Goal: Task Accomplishment & Management: Manage account settings

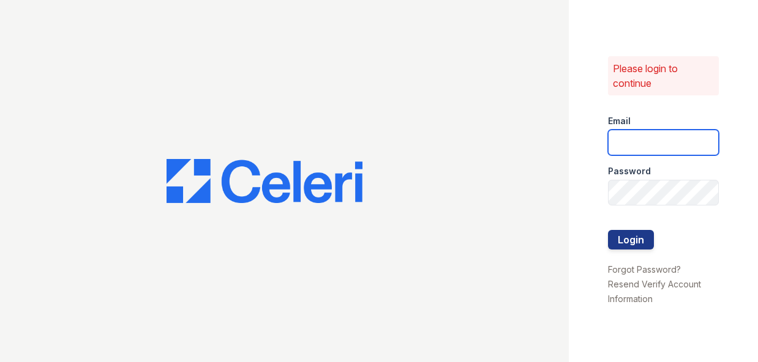
click at [633, 136] on input "email" at bounding box center [663, 143] width 111 height 26
click at [662, 266] on link "Forgot Password?" at bounding box center [644, 270] width 73 height 10
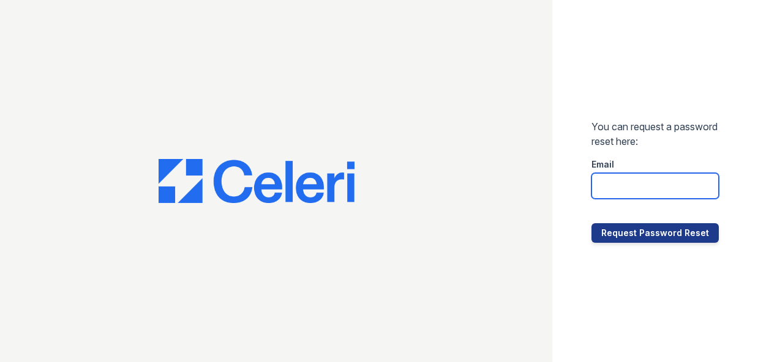
click at [629, 182] on input "email" at bounding box center [654, 186] width 127 height 26
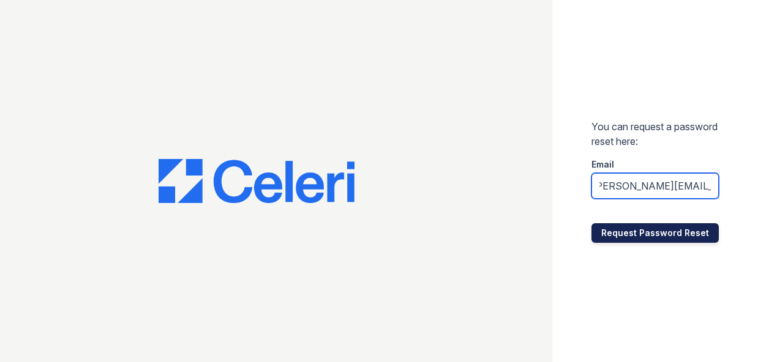
type input "[PERSON_NAME][EMAIL_ADDRESS][PERSON_NAME][DOMAIN_NAME]"
click at [667, 234] on button "Request Password Reset" at bounding box center [654, 233] width 127 height 20
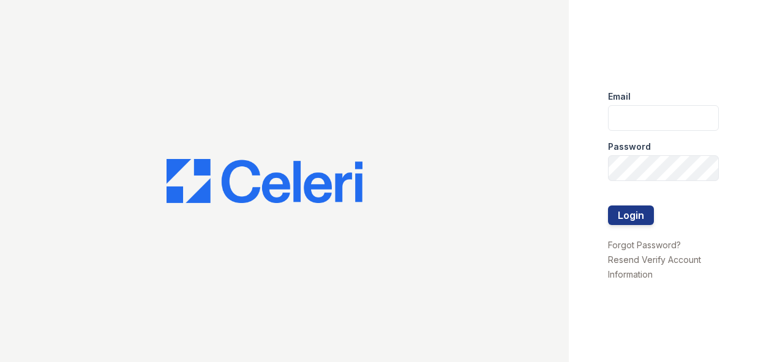
drag, startPoint x: 628, startPoint y: 263, endPoint x: 670, endPoint y: 294, distance: 52.7
click at [628, 263] on link "Resend Verify Account Information" at bounding box center [654, 267] width 93 height 25
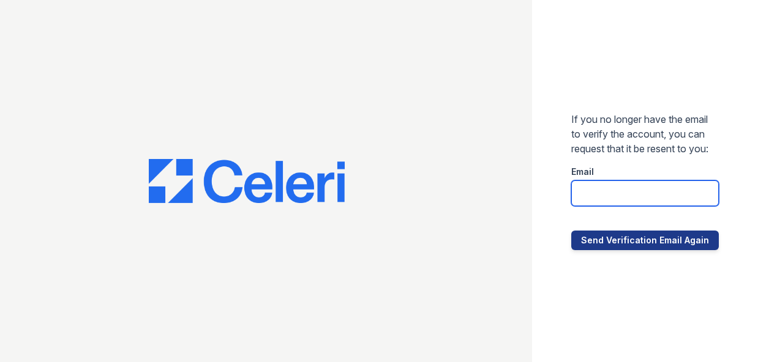
click at [634, 201] on input "email" at bounding box center [645, 194] width 148 height 26
type input "[PERSON_NAME][EMAIL_ADDRESS][PERSON_NAME][DOMAIN_NAME]"
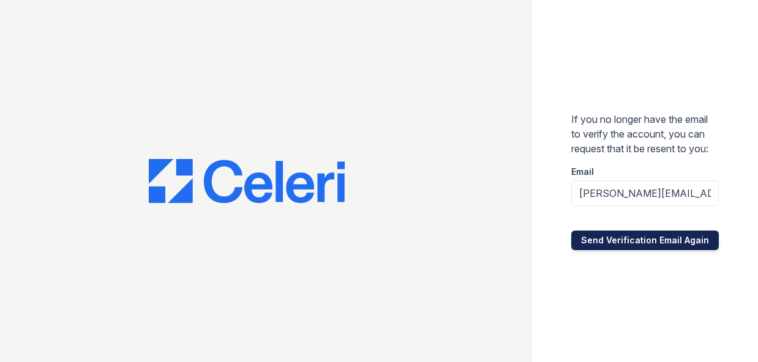
click at [660, 248] on button "Send Verification Email Again" at bounding box center [645, 241] width 148 height 20
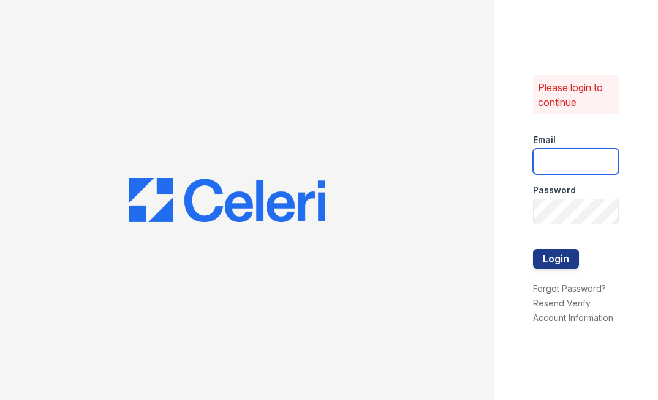
click at [571, 165] on input "email" at bounding box center [576, 162] width 86 height 26
type input "[PERSON_NAME][EMAIL_ADDRESS][PERSON_NAME][DOMAIN_NAME]"
